Goal: Task Accomplishment & Management: Use online tool/utility

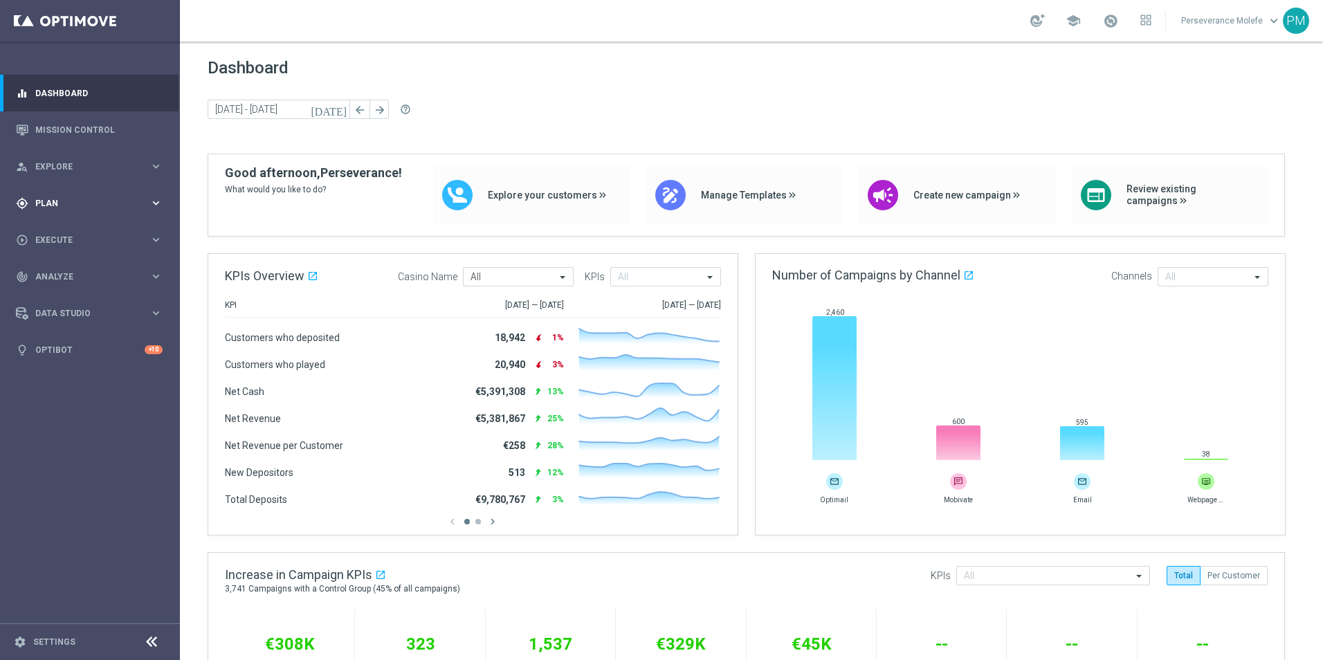
click at [50, 208] on div "gps_fixed Plan" at bounding box center [83, 203] width 134 height 12
click at [63, 276] on span "Templates" at bounding box center [86, 273] width 99 height 8
click at [71, 297] on link "Optimail" at bounding box center [93, 294] width 101 height 11
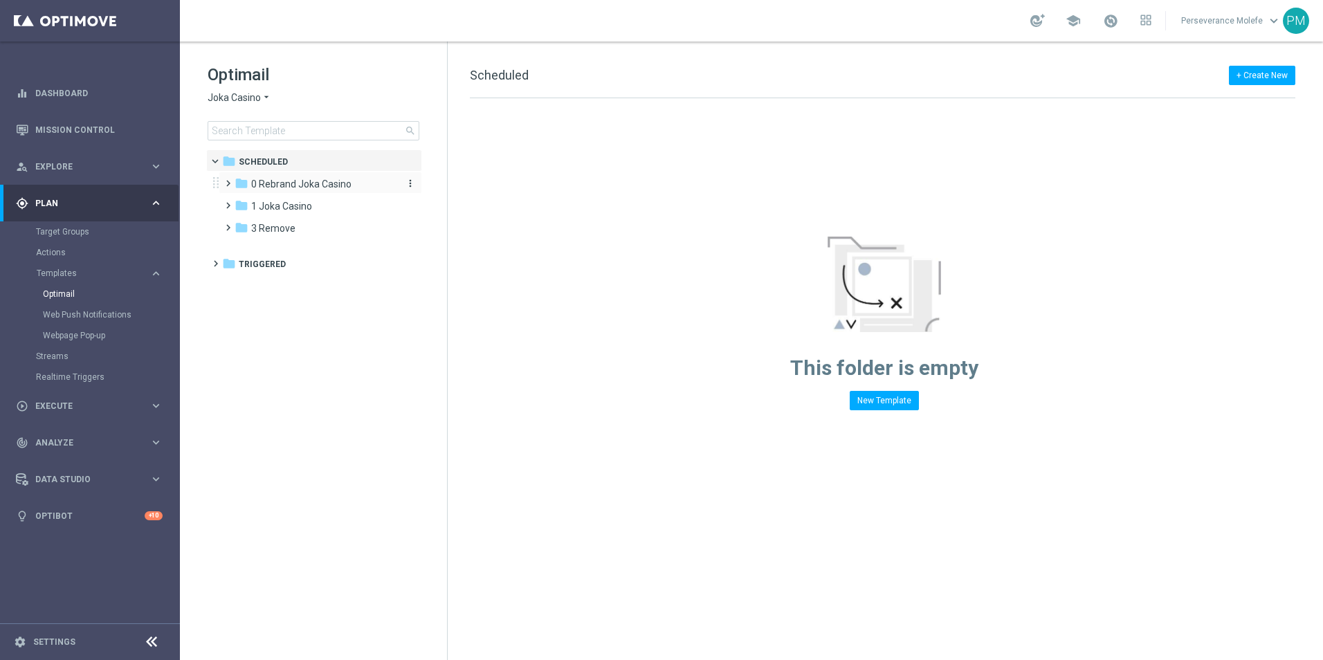
click at [275, 184] on span "0 Rebrand Joka Casino" at bounding box center [301, 184] width 100 height 12
click at [277, 198] on div "folder 1 New Daily more_vert" at bounding box center [327, 205] width 190 height 22
click at [286, 205] on span "1 New Daily" at bounding box center [289, 206] width 50 height 12
click at [300, 210] on span "1 New Daily" at bounding box center [289, 206] width 50 height 12
click at [298, 223] on span "2 New Extra Send" at bounding box center [303, 228] width 77 height 12
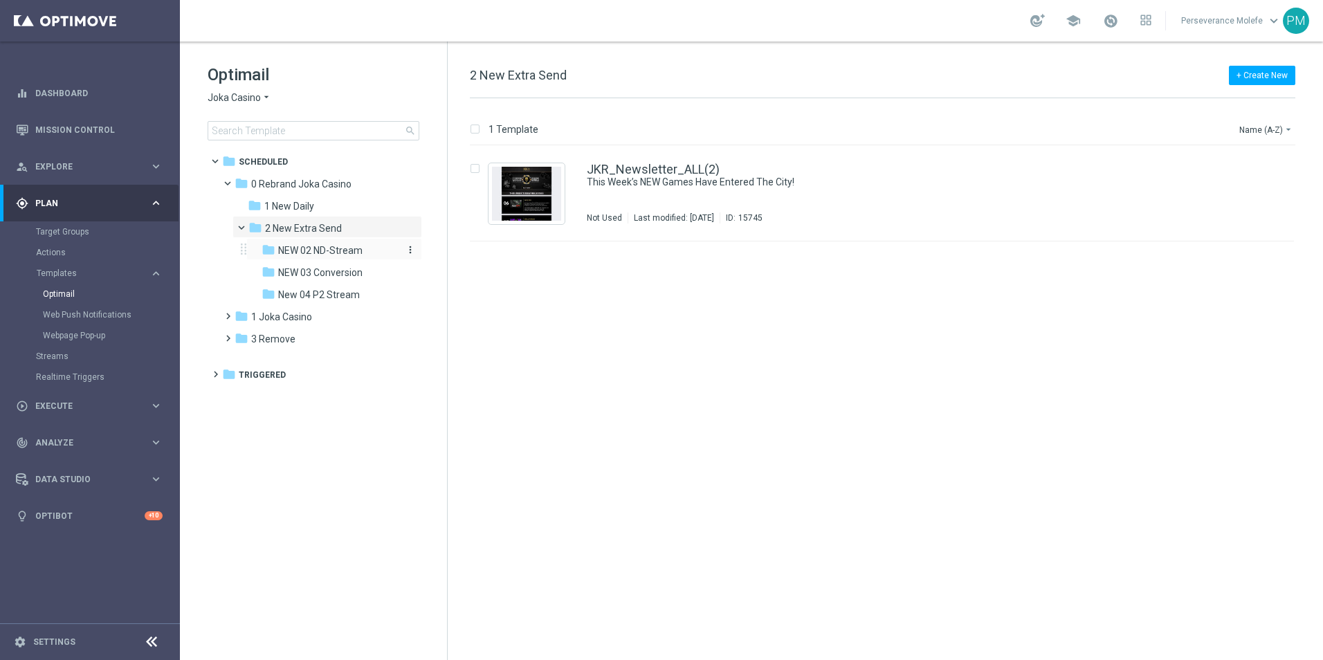
click at [321, 246] on span "NEW 02 ND-Stream" at bounding box center [320, 250] width 84 height 12
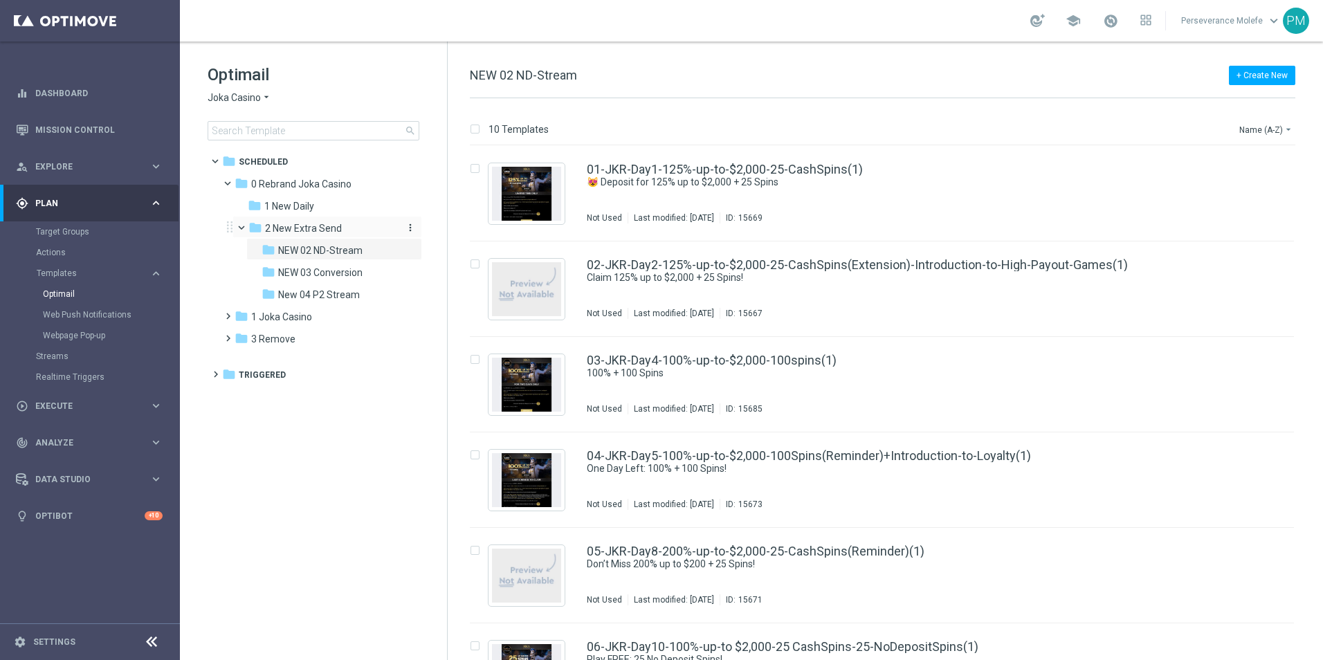
click at [329, 228] on span "2 New Extra Send" at bounding box center [303, 228] width 77 height 12
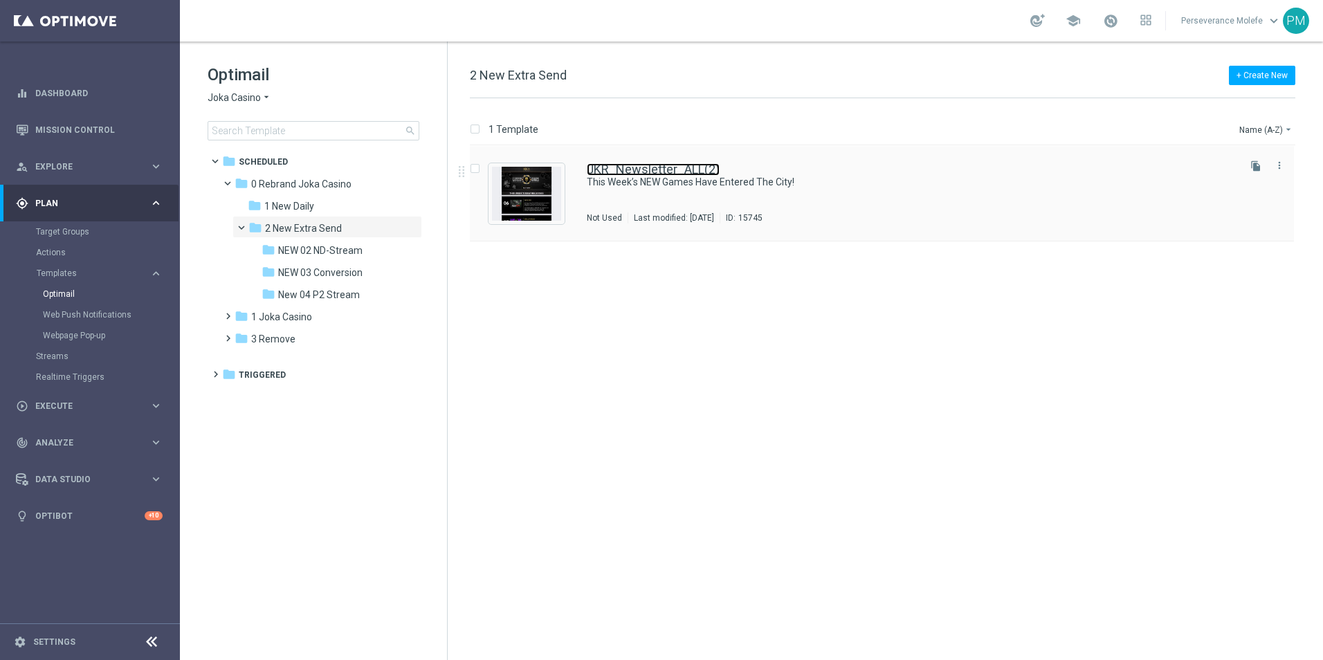
click at [683, 167] on link "JKR_Newsletter_ALL(2)" at bounding box center [653, 169] width 133 height 12
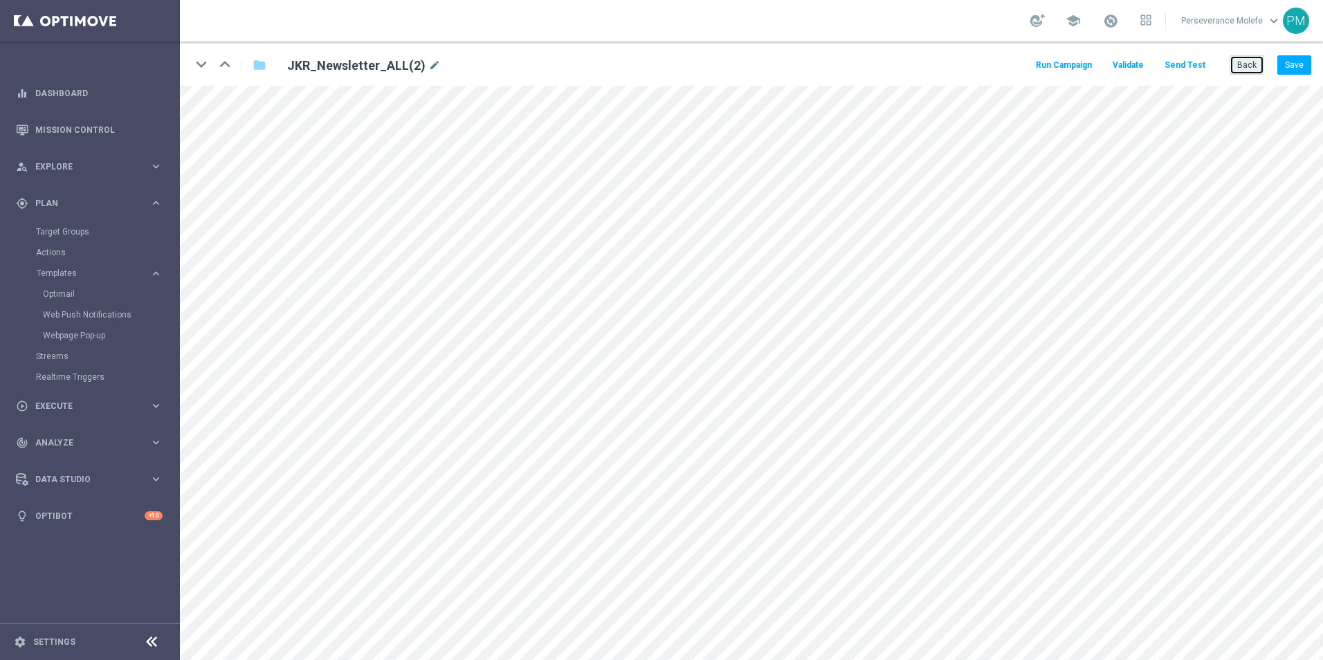
click at [1241, 73] on button "Back" at bounding box center [1247, 64] width 35 height 19
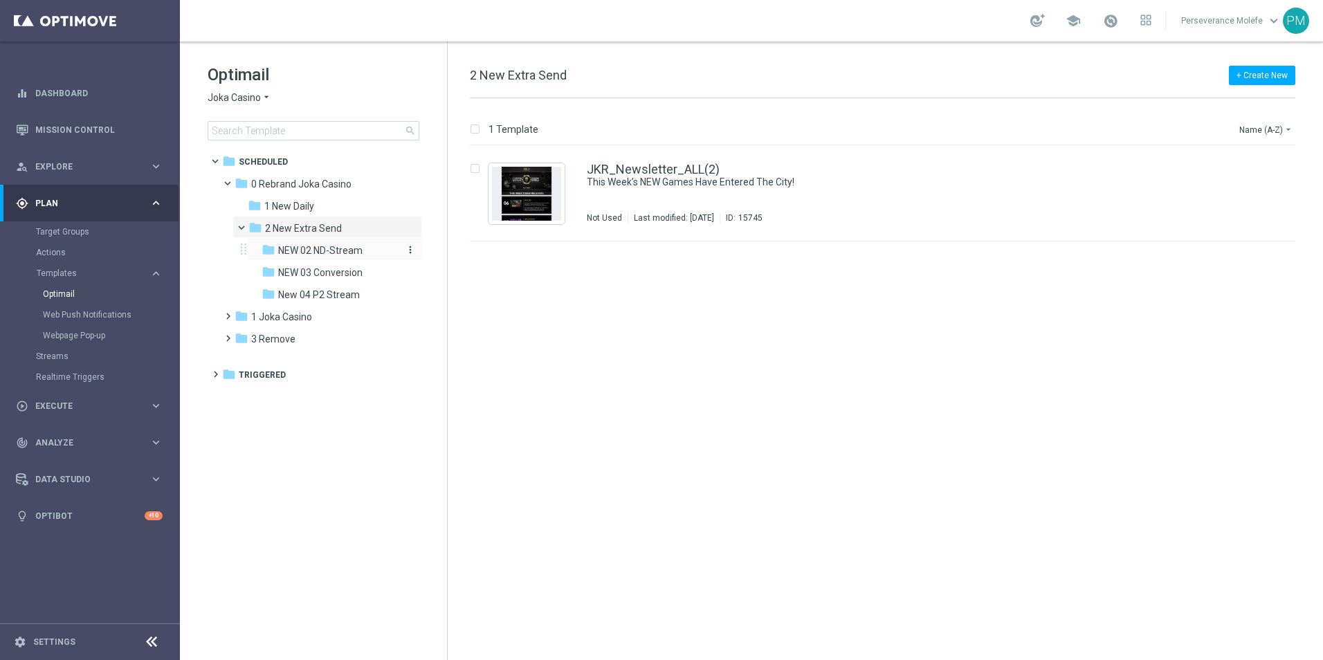
click at [352, 257] on div "folder NEW 02 ND-Stream" at bounding box center [330, 251] width 136 height 16
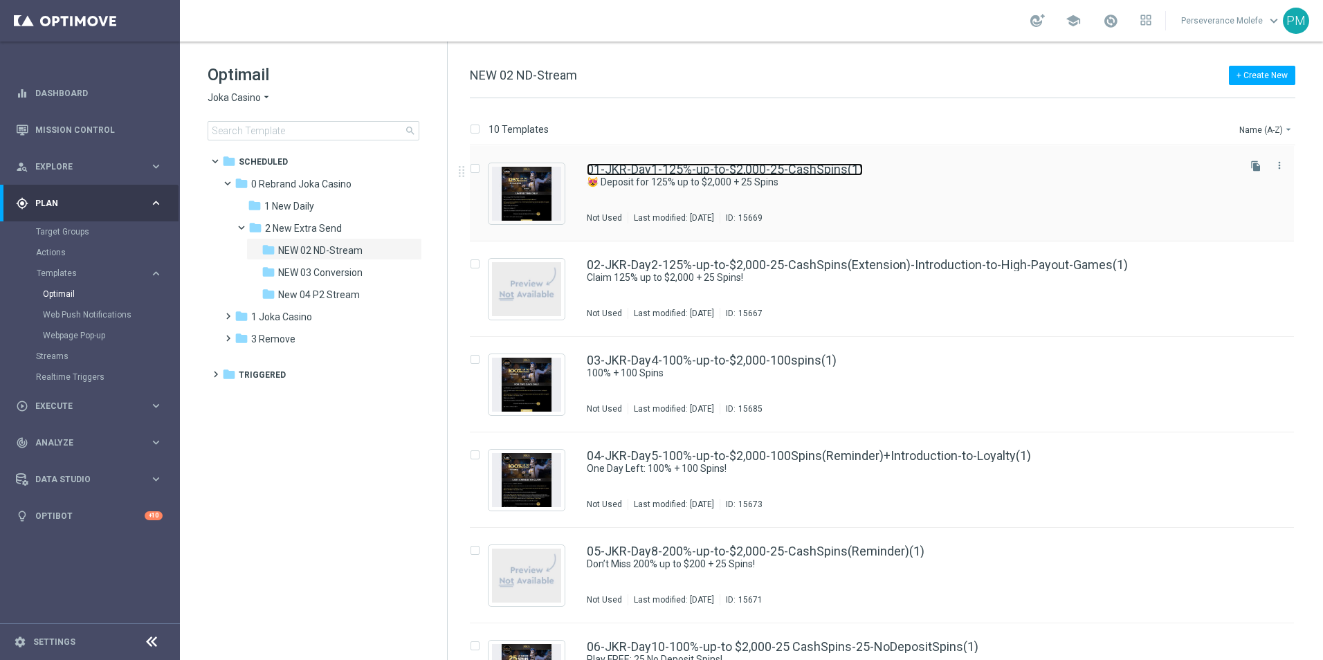
click at [694, 170] on link "01-JKR-Day1-125%-up-to-$2,000-25-CashSpins(1)" at bounding box center [725, 169] width 276 height 12
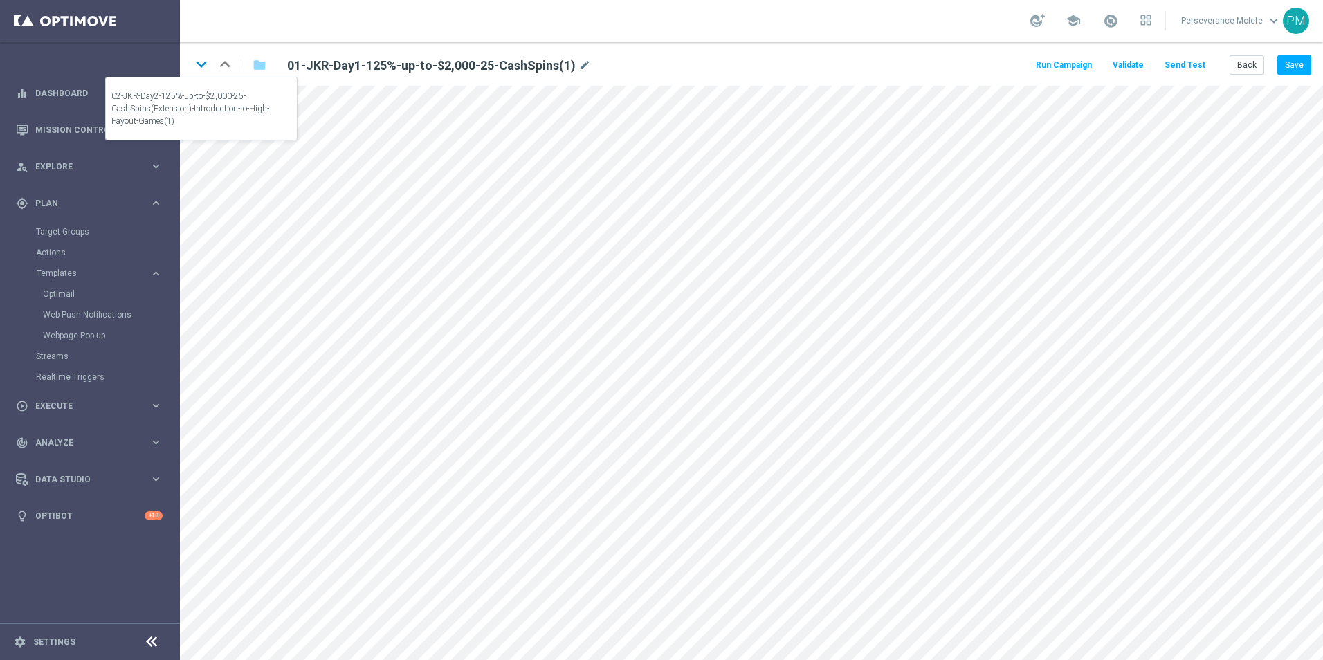
click at [203, 72] on icon "keyboard_arrow_down" at bounding box center [201, 64] width 21 height 21
click at [1259, 67] on button "Back" at bounding box center [1247, 64] width 35 height 19
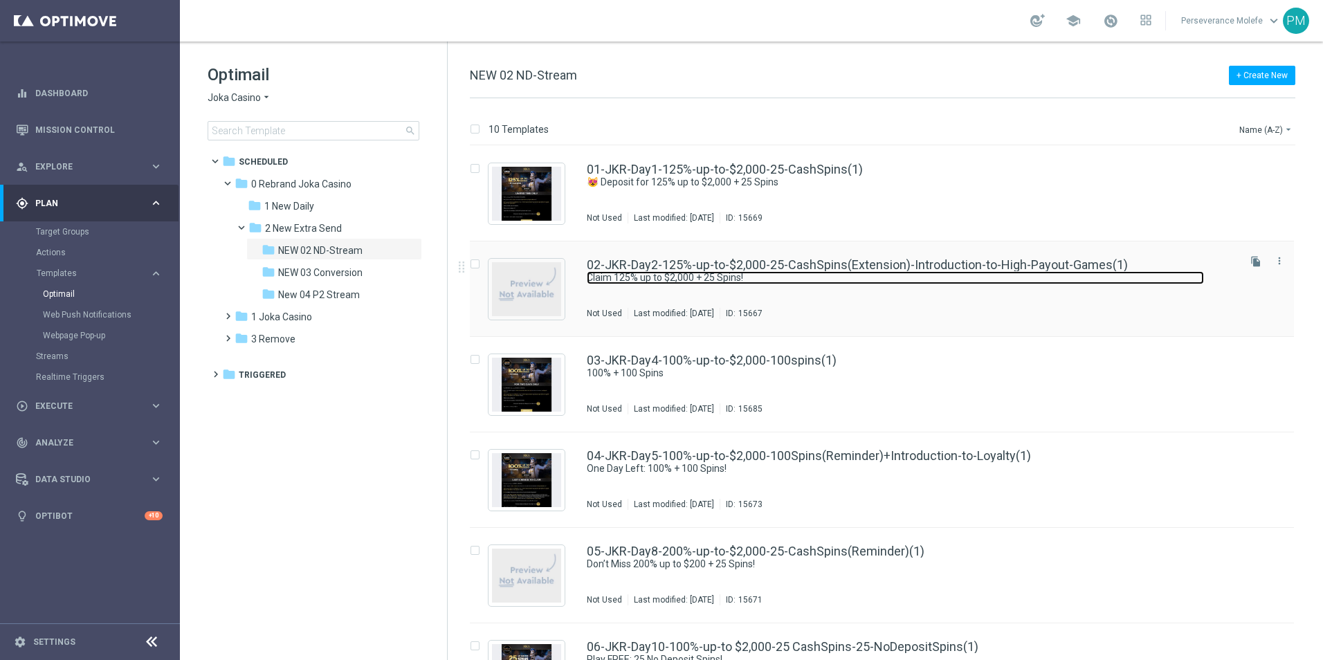
click at [634, 273] on link "Claim 125% up to $2,000 + 25 Spins!" at bounding box center [895, 277] width 617 height 13
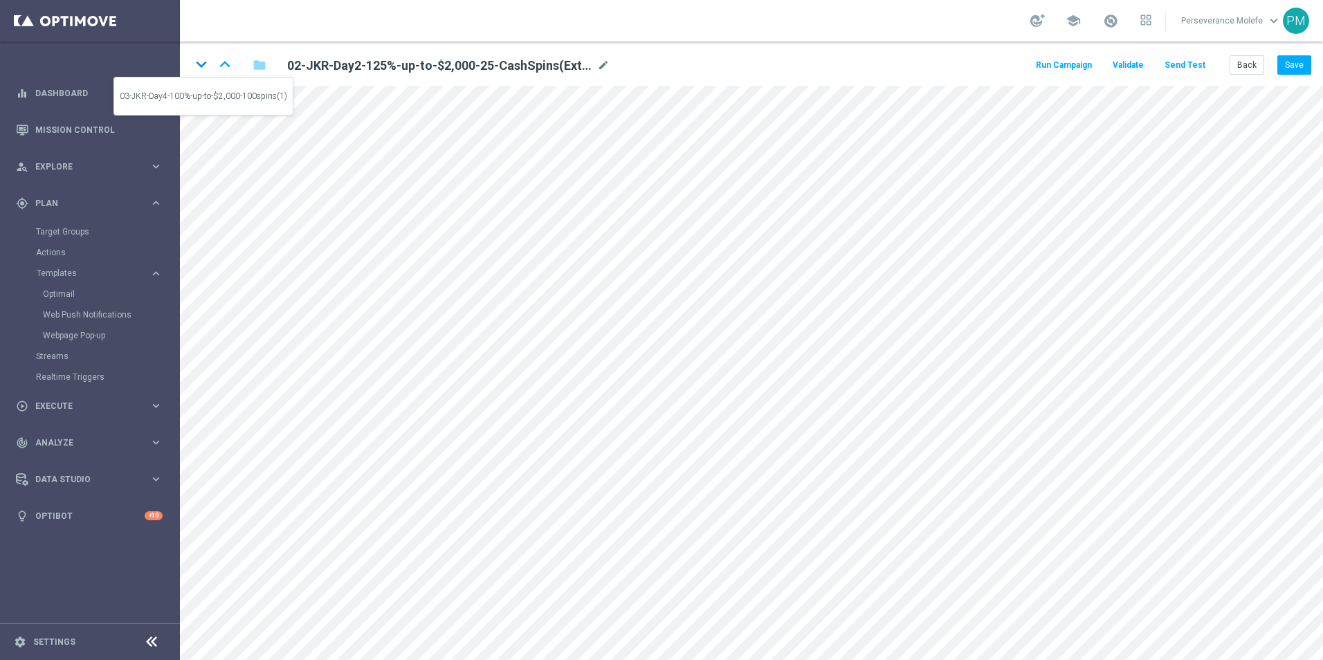
click at [197, 69] on icon "keyboard_arrow_down" at bounding box center [201, 64] width 21 height 21
click at [1248, 71] on button "Back" at bounding box center [1247, 64] width 35 height 19
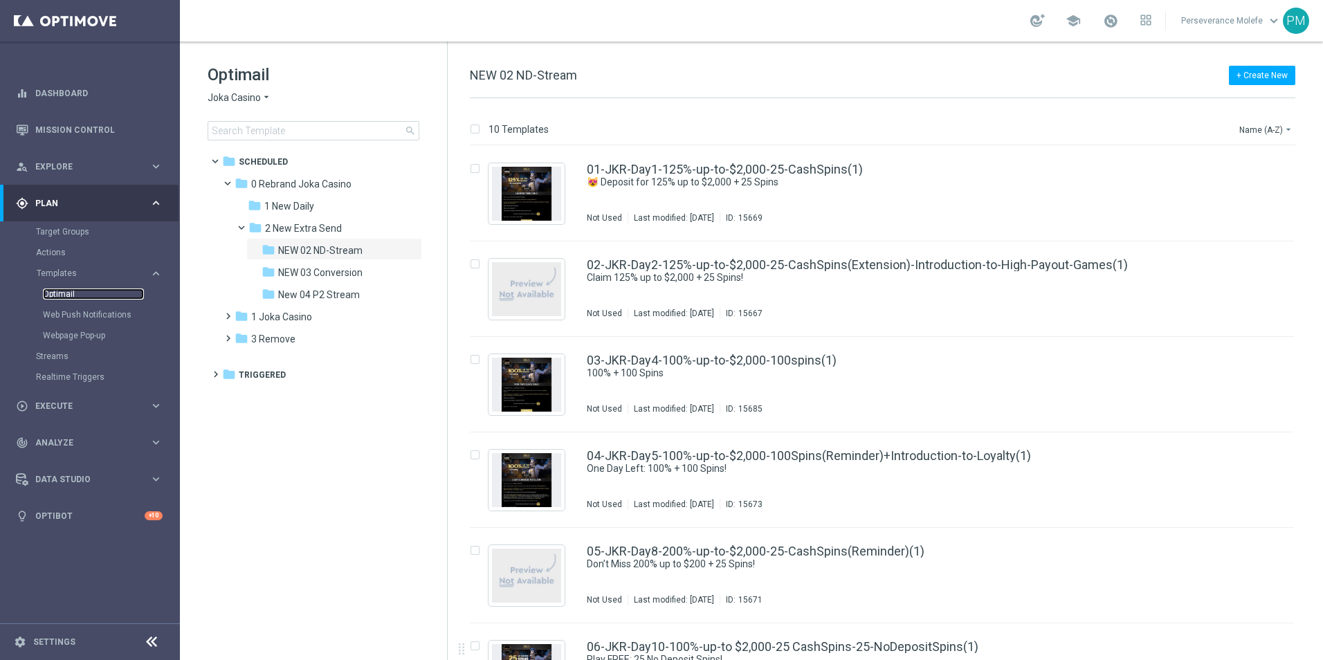
click at [71, 289] on link "Optimail" at bounding box center [93, 294] width 101 height 11
